Goal: Find contact information: Find contact information

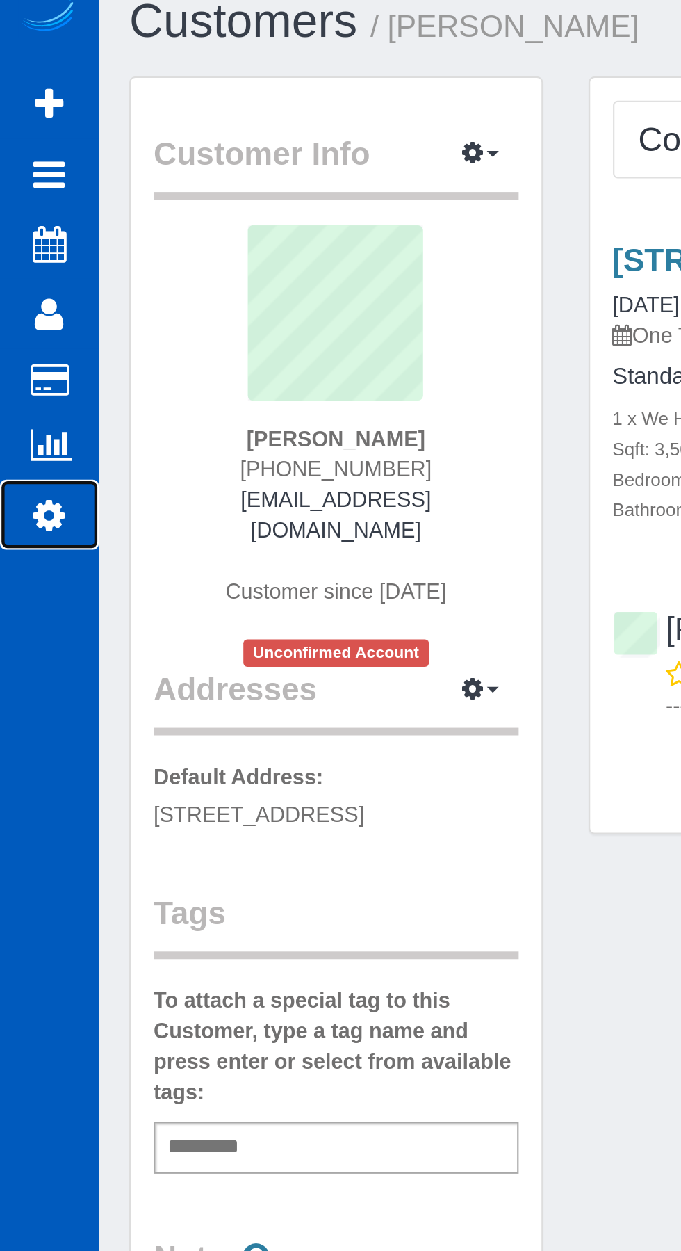
click at [15, 251] on icon at bounding box center [22, 251] width 15 height 17
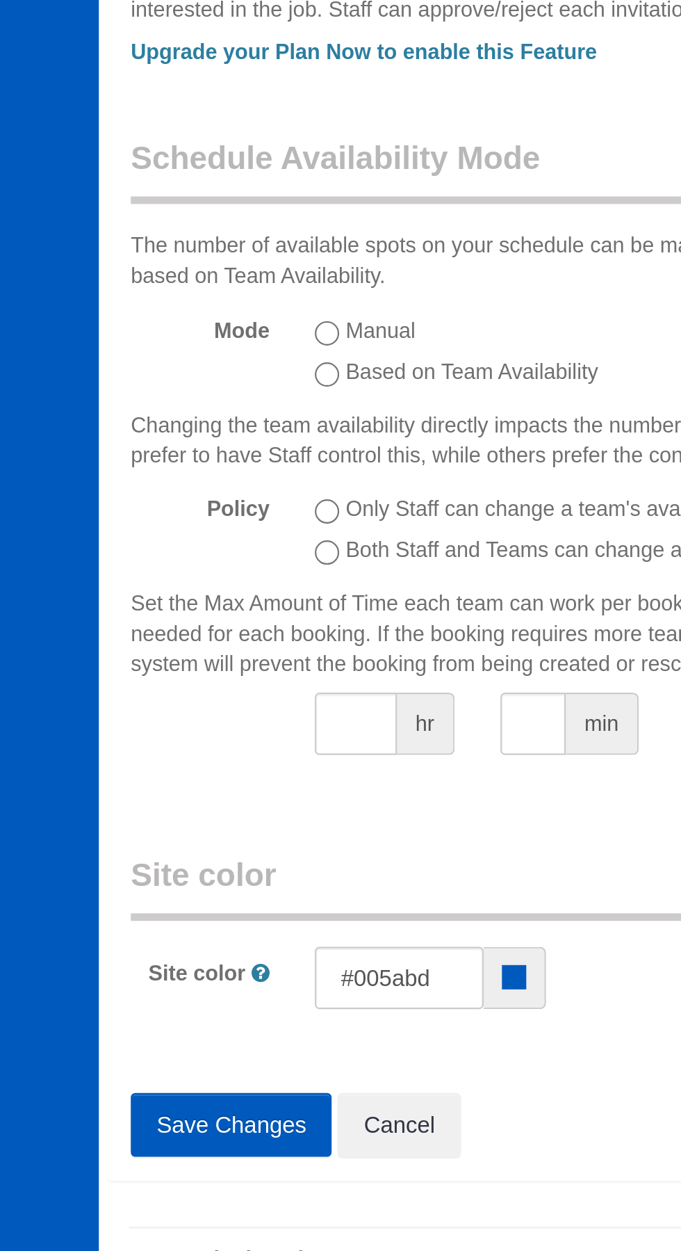
scroll to position [3300, 681]
select select "string:[GEOGRAPHIC_DATA]"
select select "1"
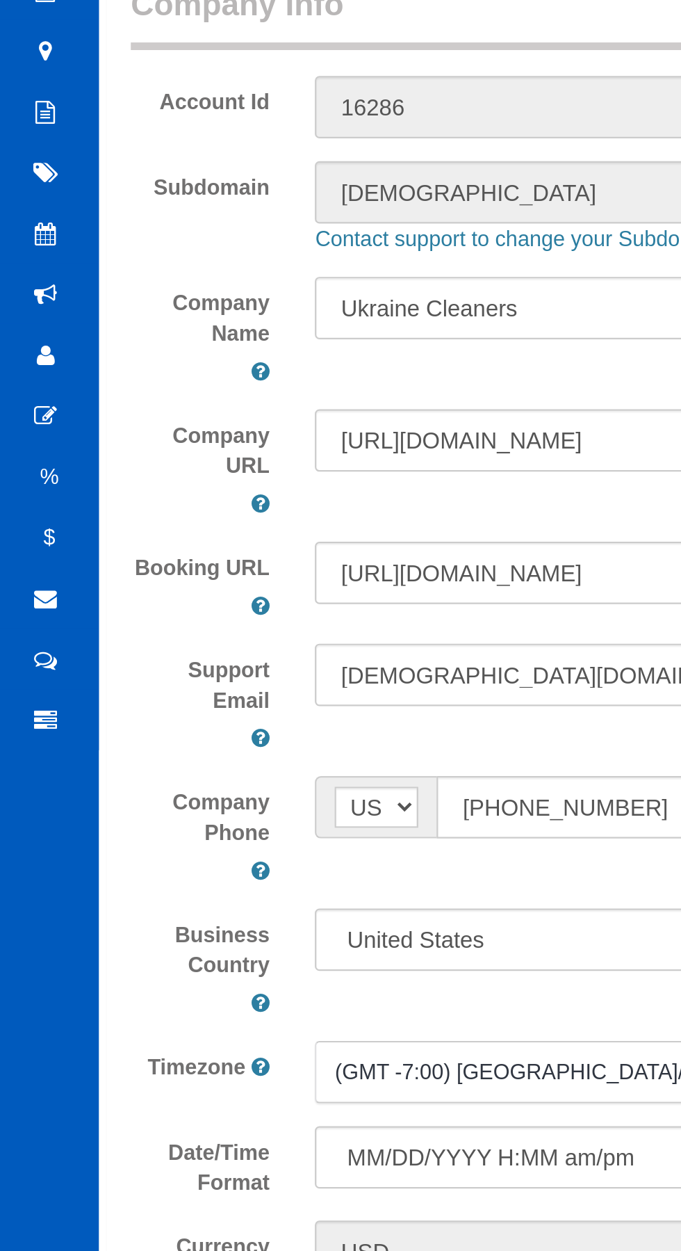
scroll to position [0, 0]
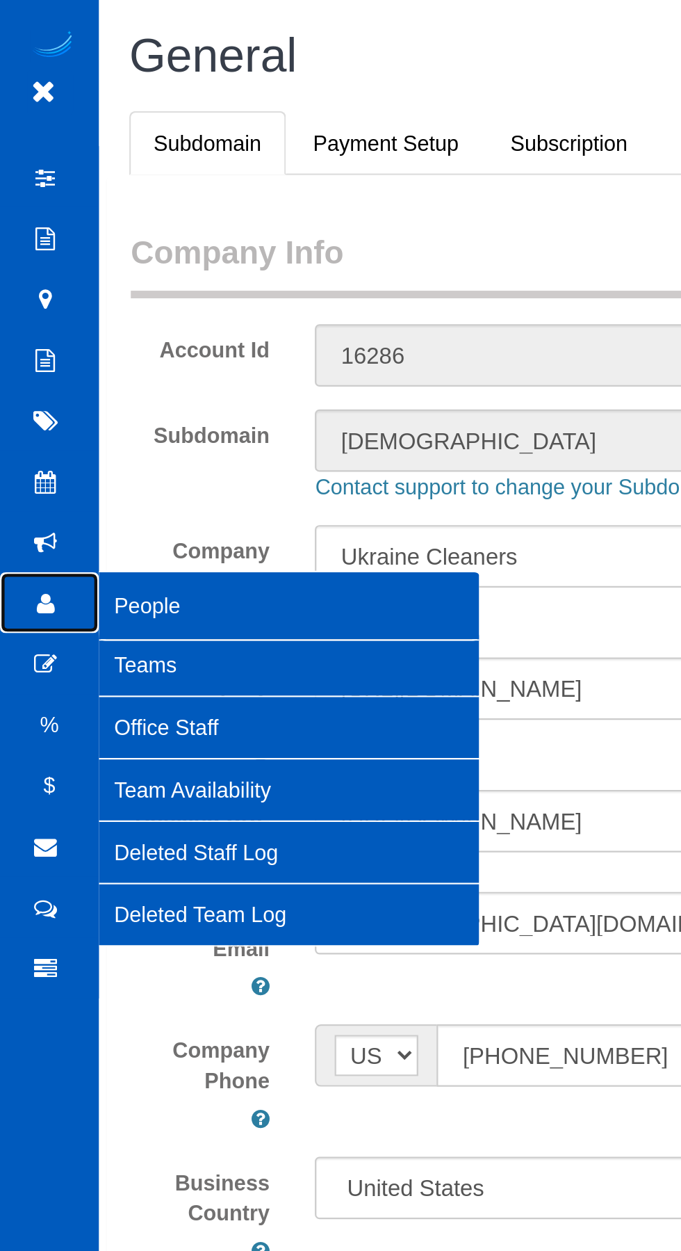
click at [19, 278] on icon at bounding box center [21, 275] width 8 height 10
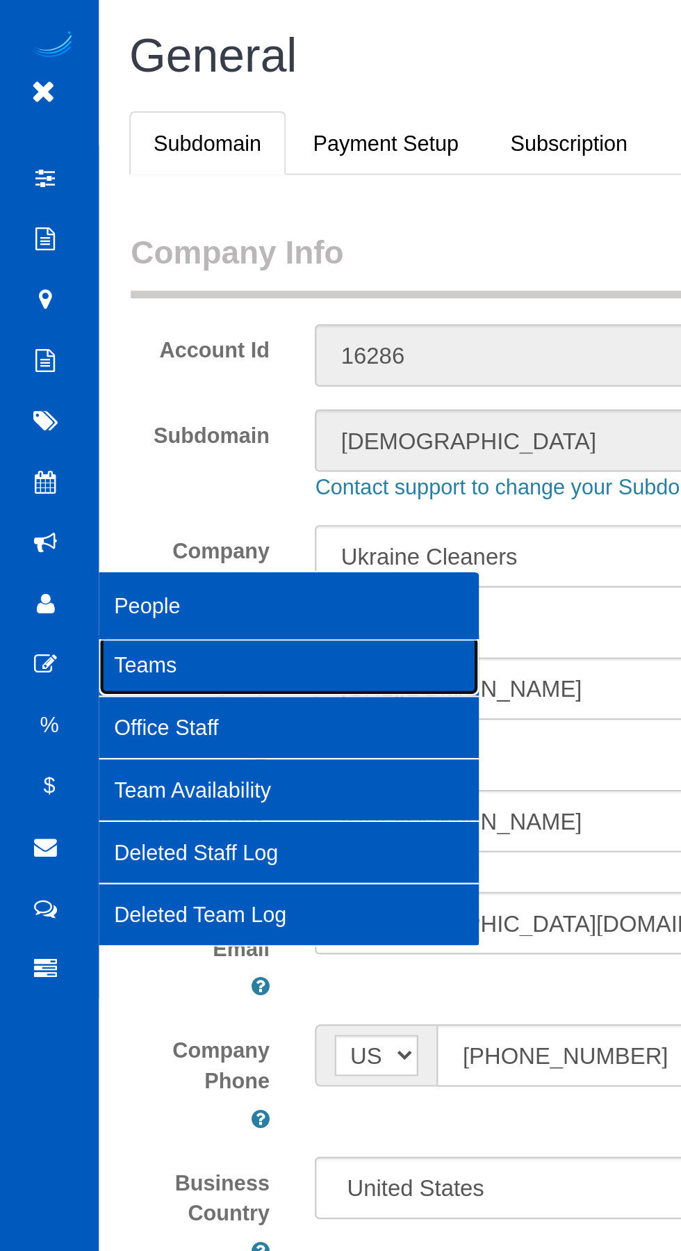
click at [67, 302] on link "Teams" at bounding box center [132, 304] width 174 height 28
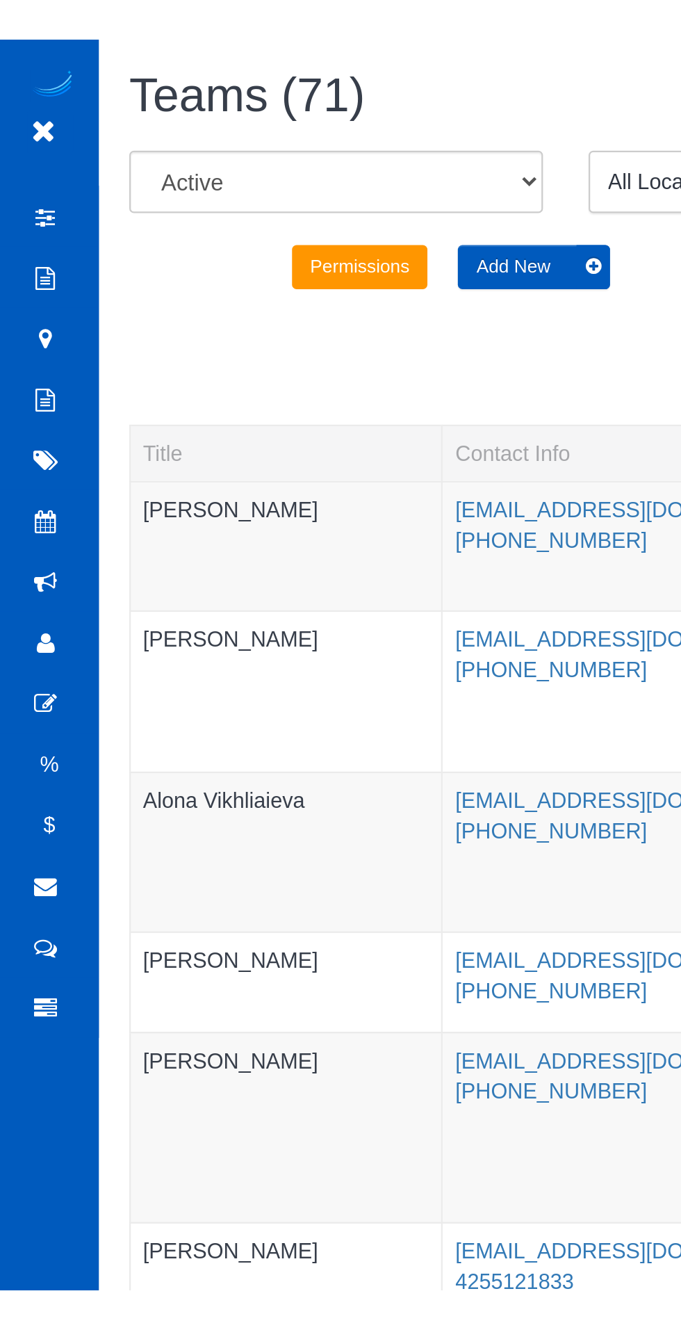
scroll to position [4142, 681]
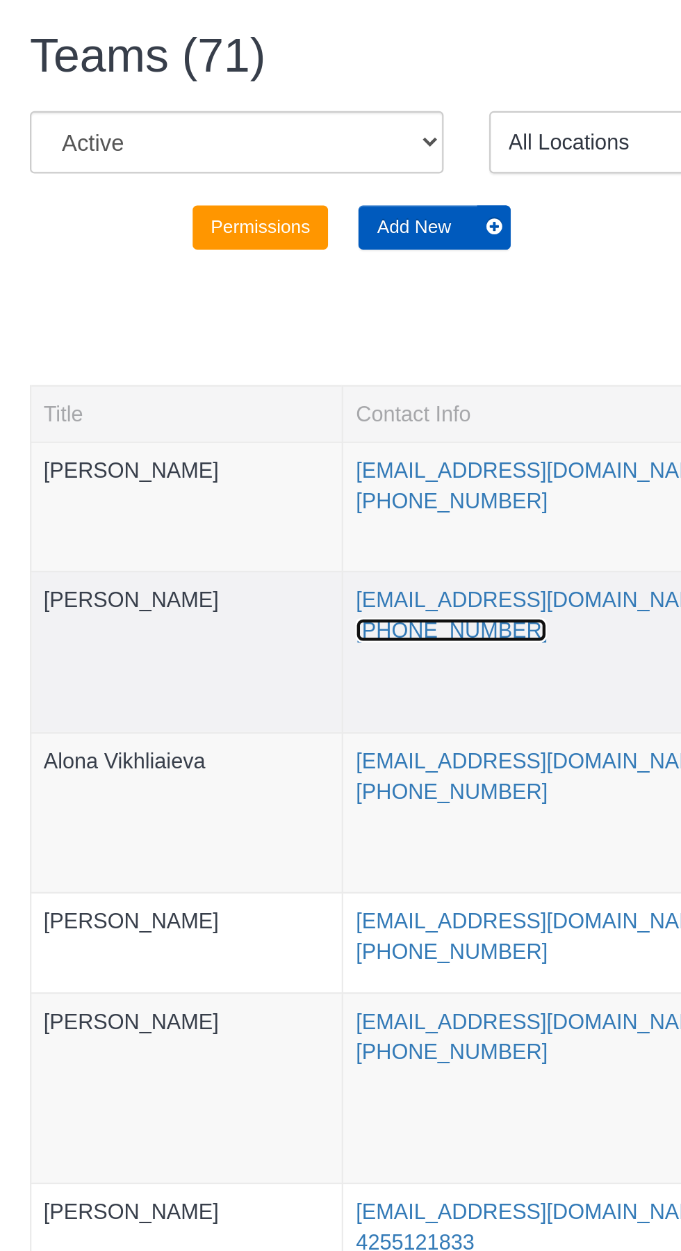
click at [241, 290] on link "[PHONE_NUMBER]" at bounding box center [252, 287] width 88 height 11
